Goal: Information Seeking & Learning: Learn about a topic

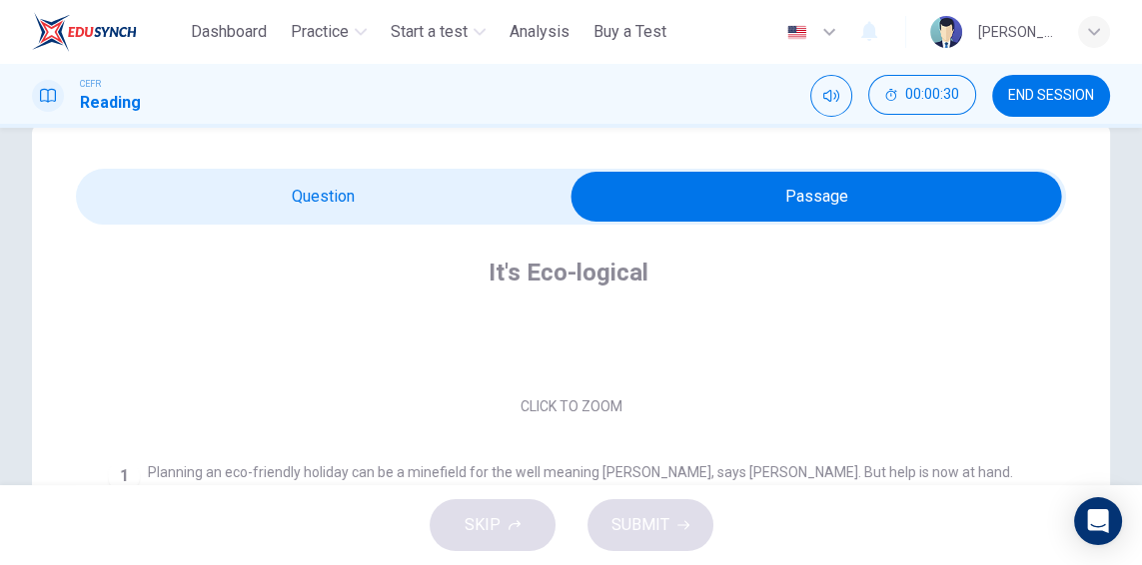
scroll to position [253, 0]
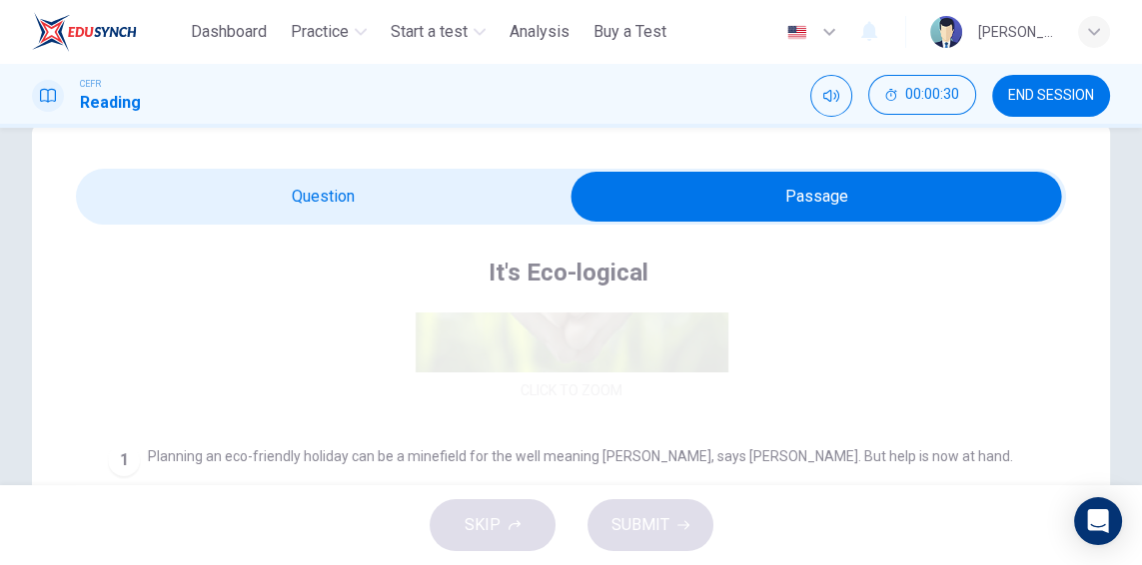
click at [912, 342] on div "Click to Zoom" at bounding box center [571, 232] width 927 height 345
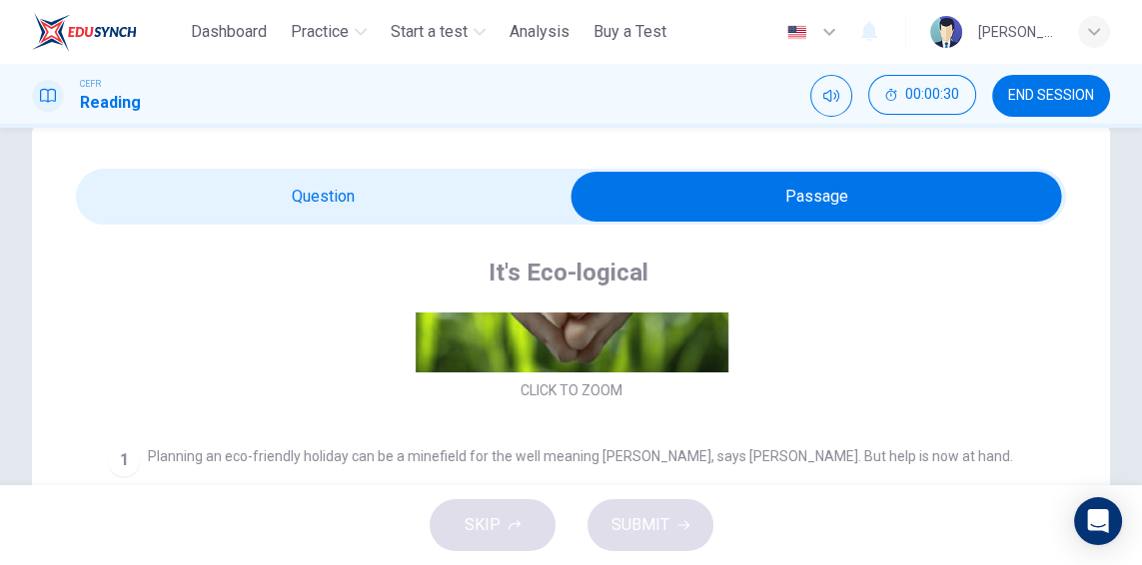
click at [938, 280] on div "It's Eco-logical" at bounding box center [584, 273] width 953 height 32
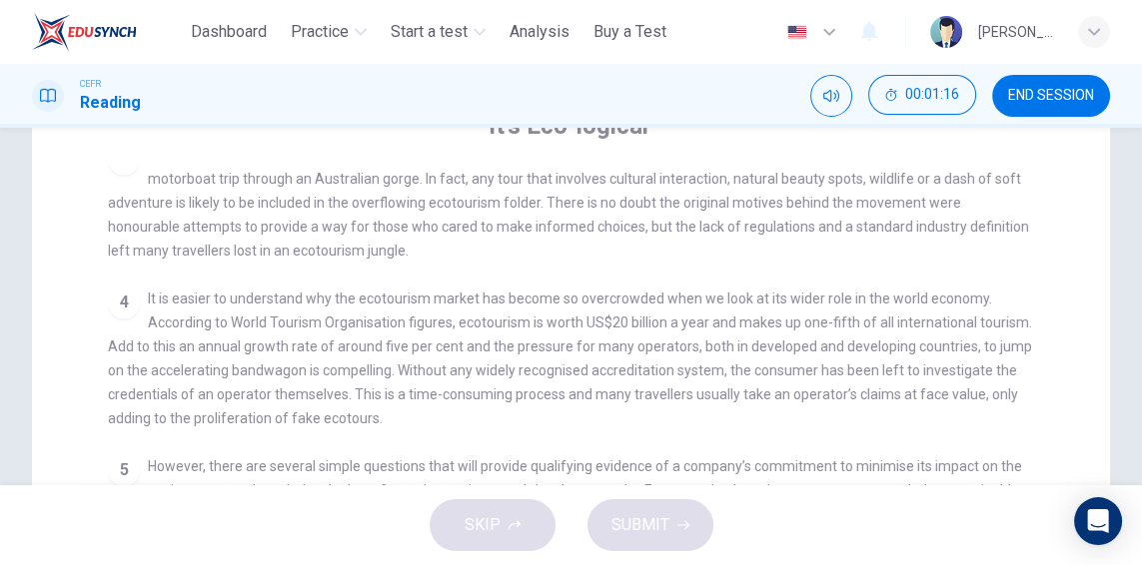
scroll to position [553, 0]
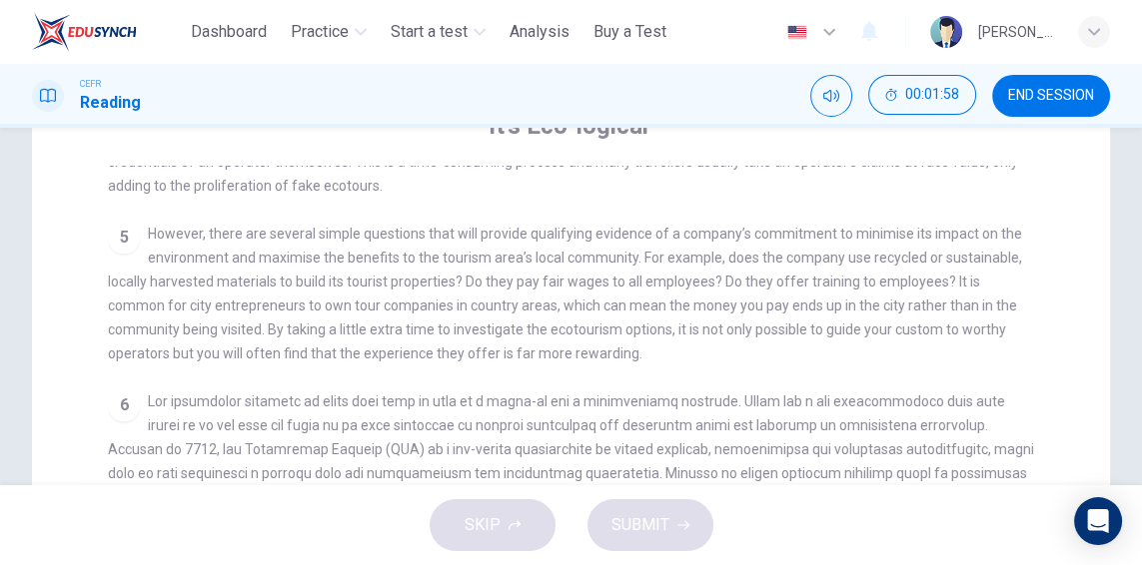
scroll to position [801, 0]
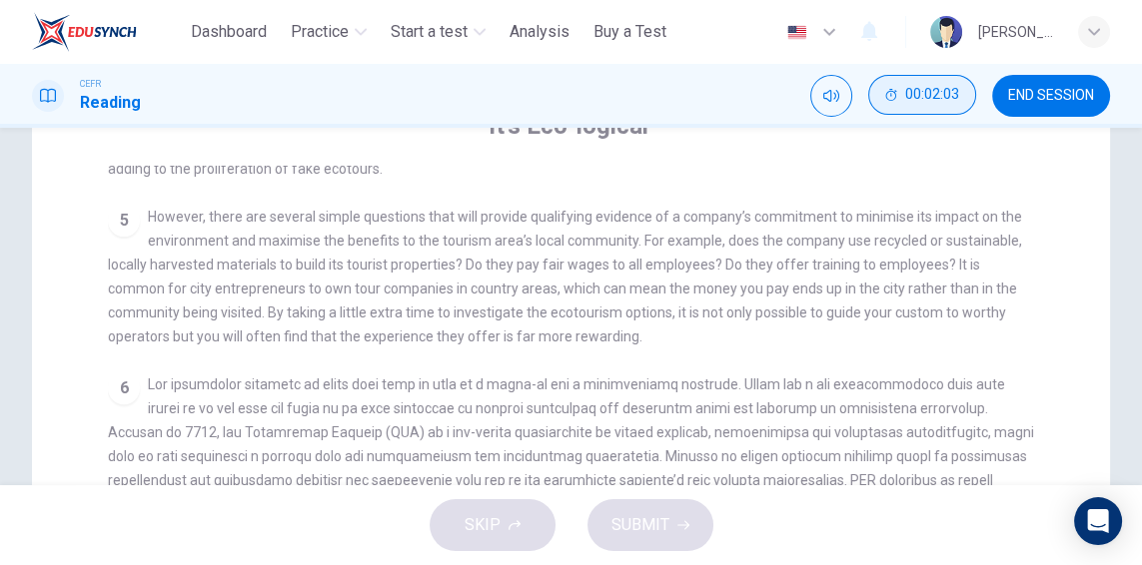
click at [906, 92] on span "00:02:03" at bounding box center [932, 95] width 54 height 16
click at [952, 90] on icon "Show" at bounding box center [956, 95] width 15 height 16
click at [837, 94] on icon "Mute" at bounding box center [831, 96] width 16 height 16
click at [845, 108] on button "Unmute" at bounding box center [831, 96] width 42 height 42
click at [906, 101] on span "00:02:13" at bounding box center [932, 95] width 54 height 16
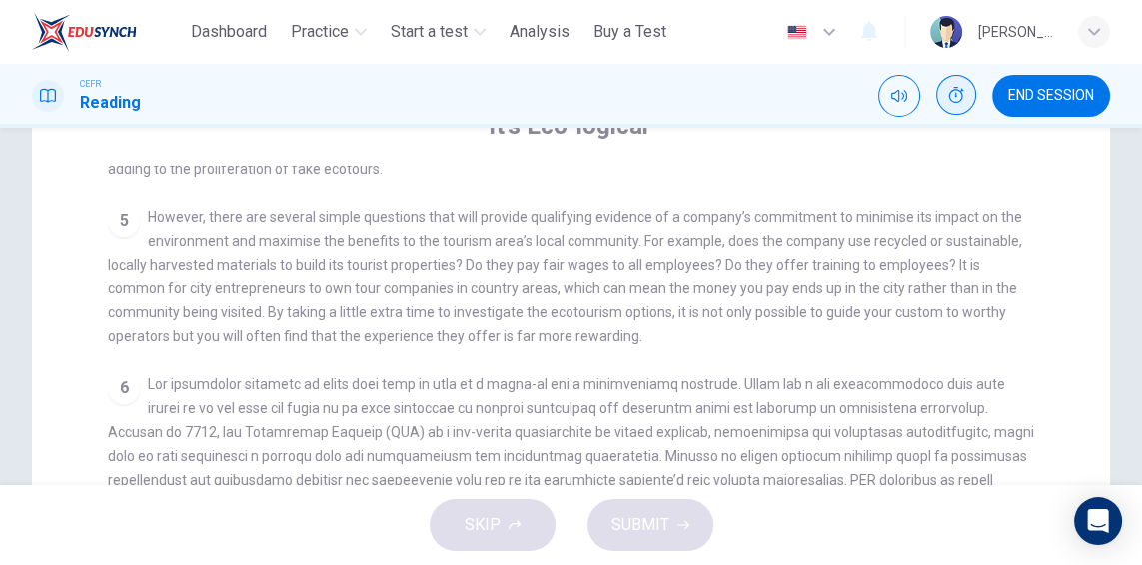
click at [953, 97] on icon "Show" at bounding box center [956, 95] width 16 height 16
click at [895, 104] on button "00:02:17" at bounding box center [922, 95] width 108 height 40
click at [1065, 105] on button "END SESSION" at bounding box center [1051, 96] width 118 height 42
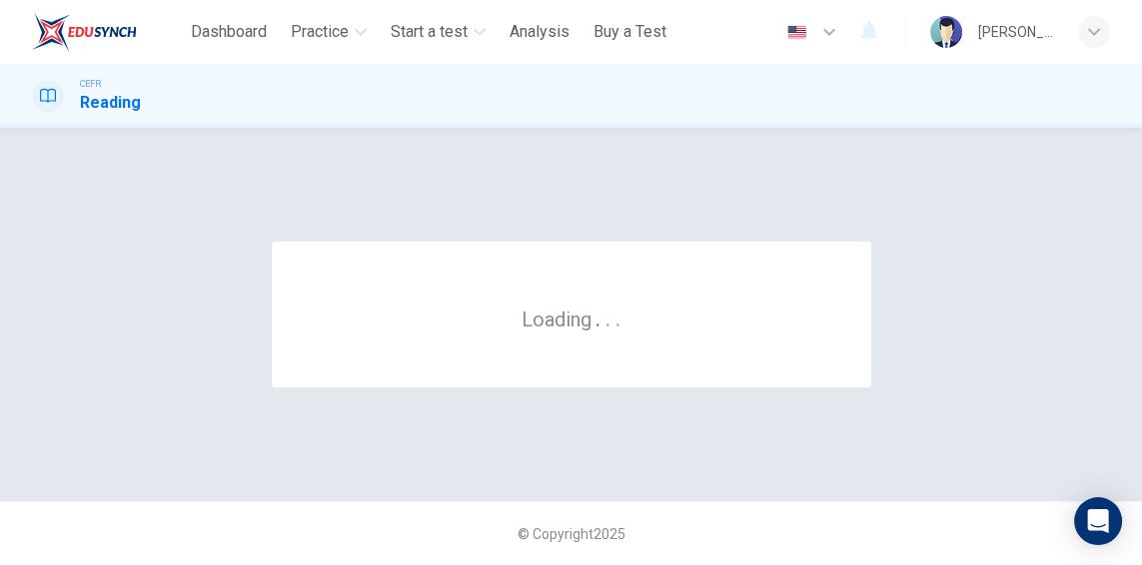
scroll to position [0, 0]
